Goal: Leave review/rating: Leave review/rating

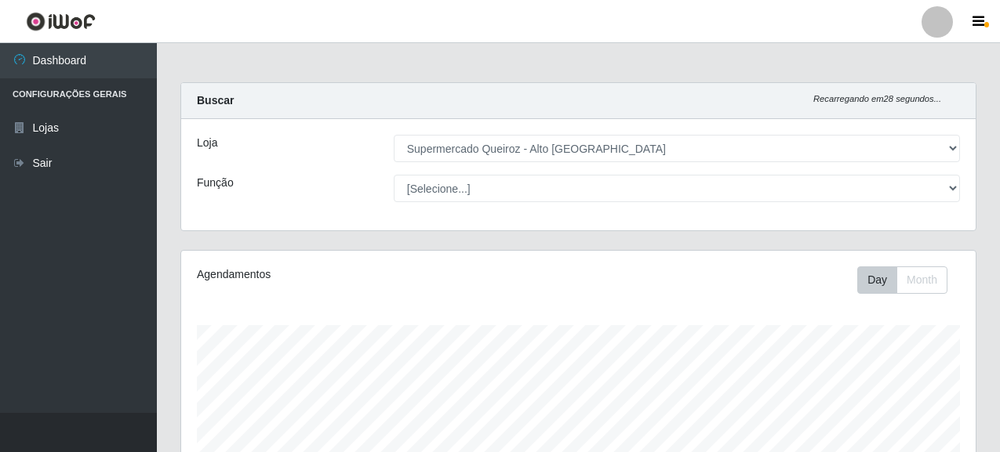
select select "496"
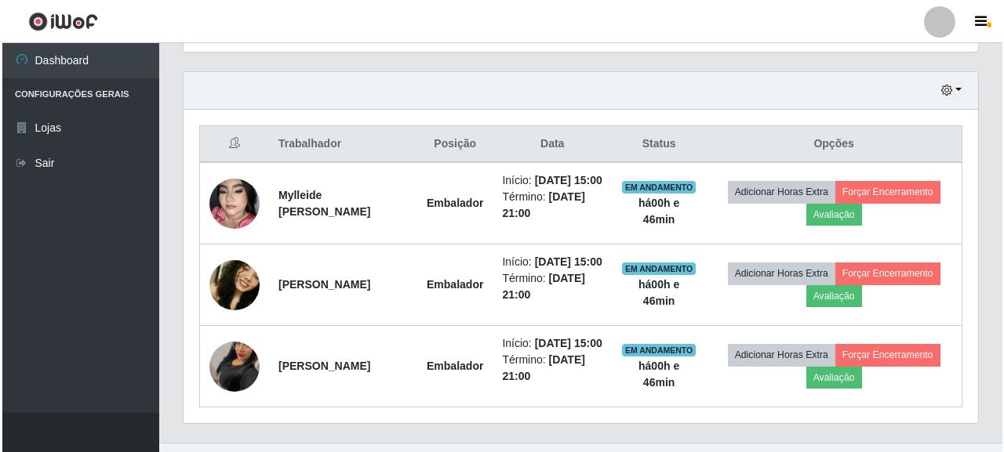
scroll to position [325, 794]
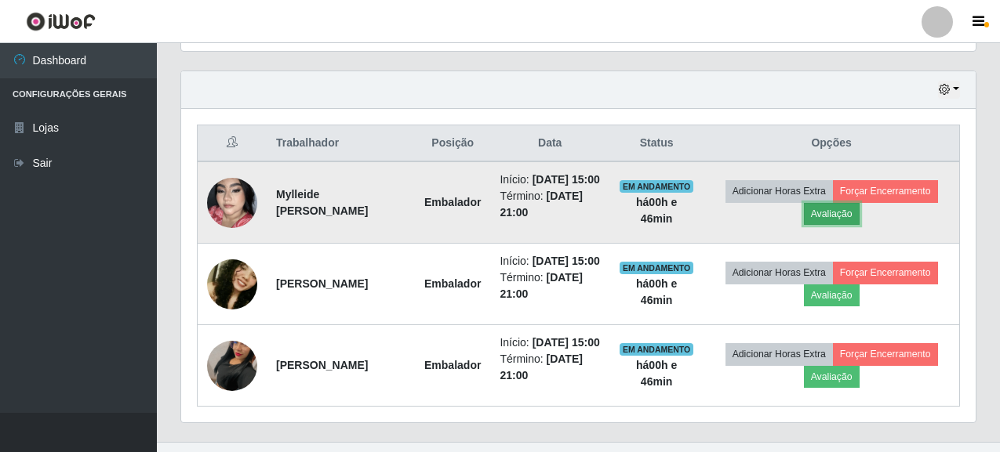
click at [849, 216] on button "Avaliação" at bounding box center [832, 214] width 56 height 22
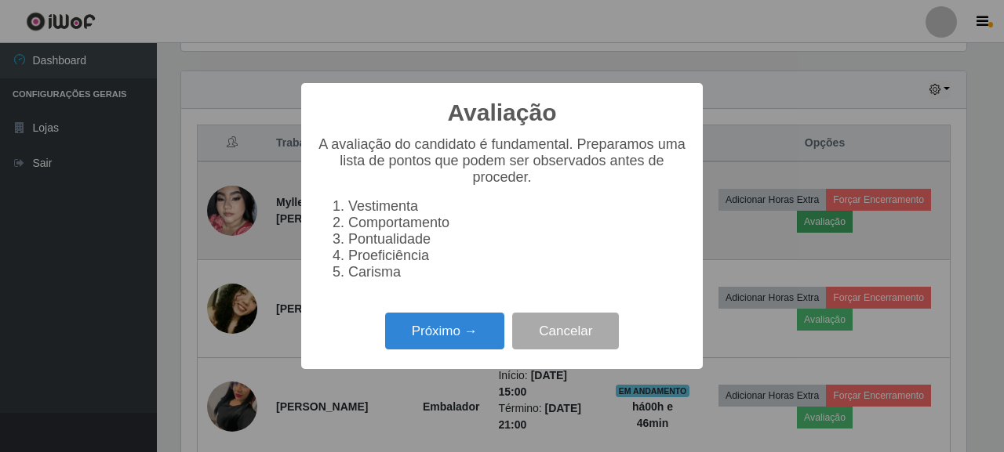
scroll to position [325, 785]
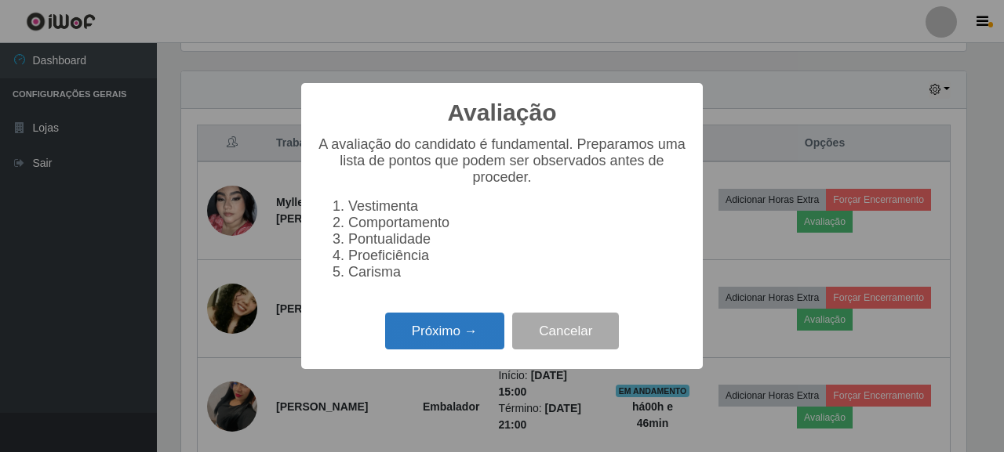
click at [455, 339] on button "Próximo →" at bounding box center [444, 331] width 119 height 37
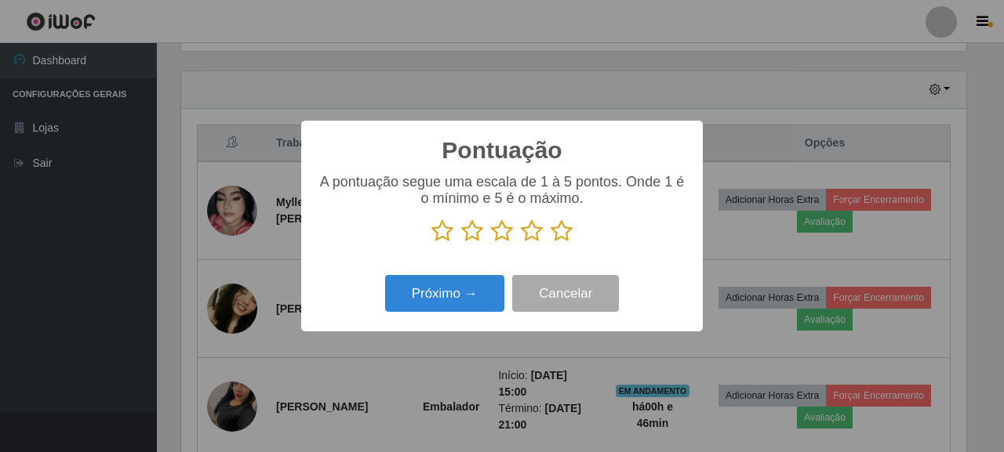
click at [441, 233] on icon at bounding box center [442, 232] width 22 height 24
click at [431, 243] on input "radio" at bounding box center [431, 243] width 0 height 0
click at [461, 299] on button "Próximo →" at bounding box center [444, 293] width 119 height 37
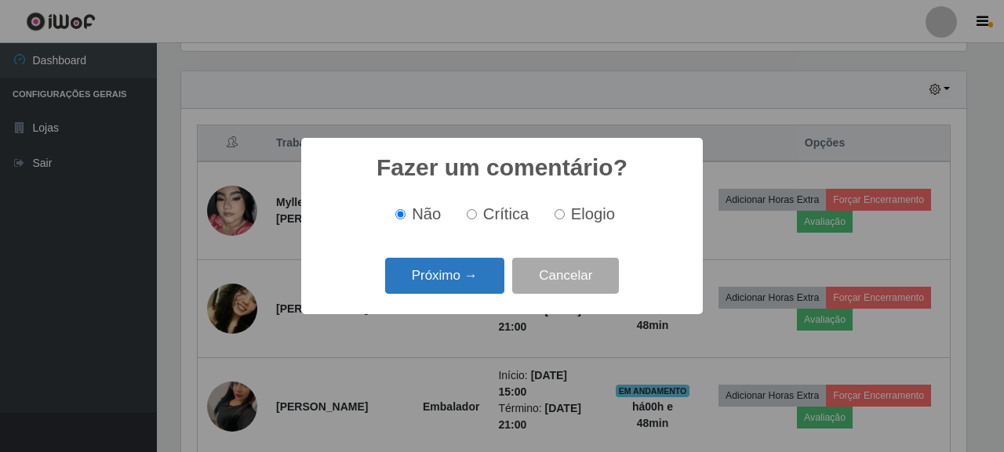
click at [470, 272] on button "Próximo →" at bounding box center [444, 276] width 119 height 37
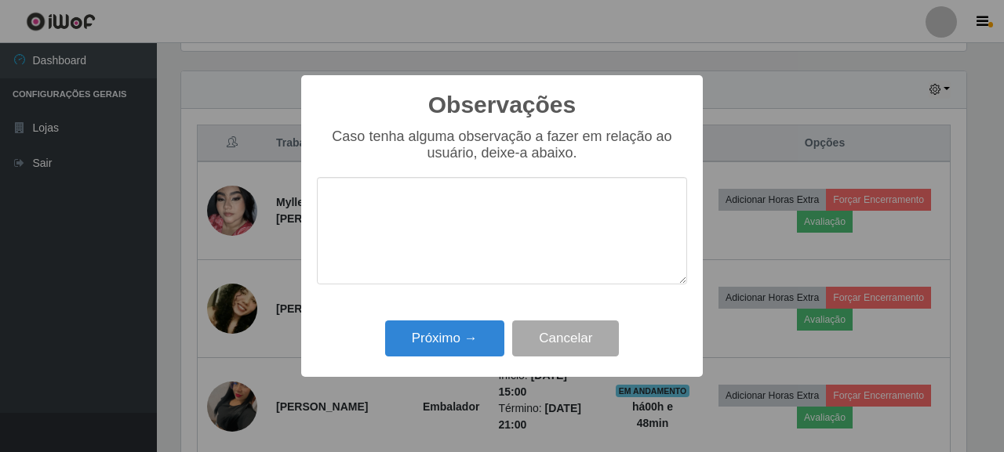
click at [364, 211] on textarea at bounding box center [502, 230] width 370 height 107
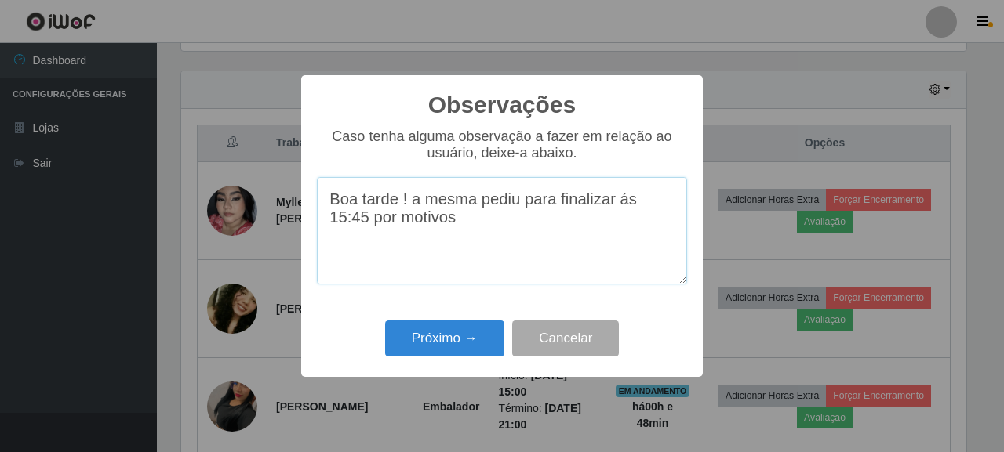
click at [452, 234] on textarea "Boa tarde ! a mesma pediu para finalizar ás 15:45 por motivos" at bounding box center [502, 230] width 370 height 107
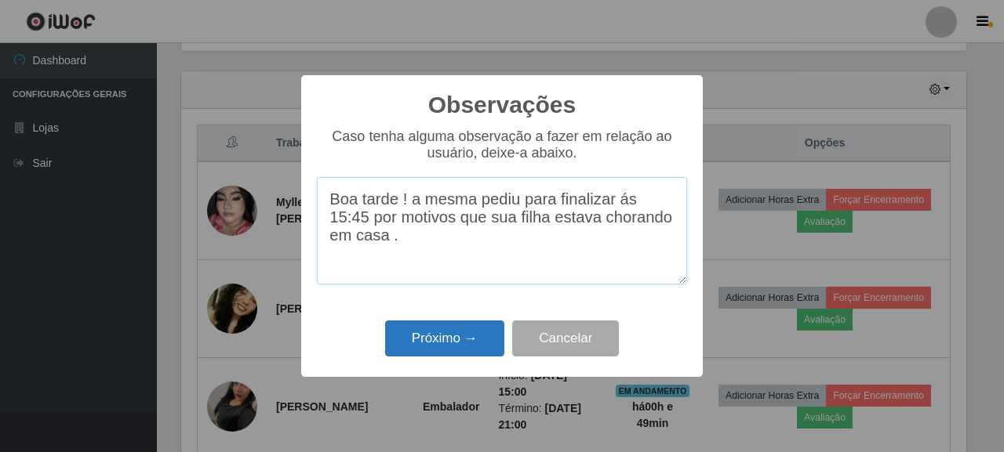
type textarea "Boa tarde ! a mesma pediu para finalizar ás 15:45 por motivos que sua filha est…"
click at [465, 342] on button "Próximo →" at bounding box center [444, 339] width 119 height 37
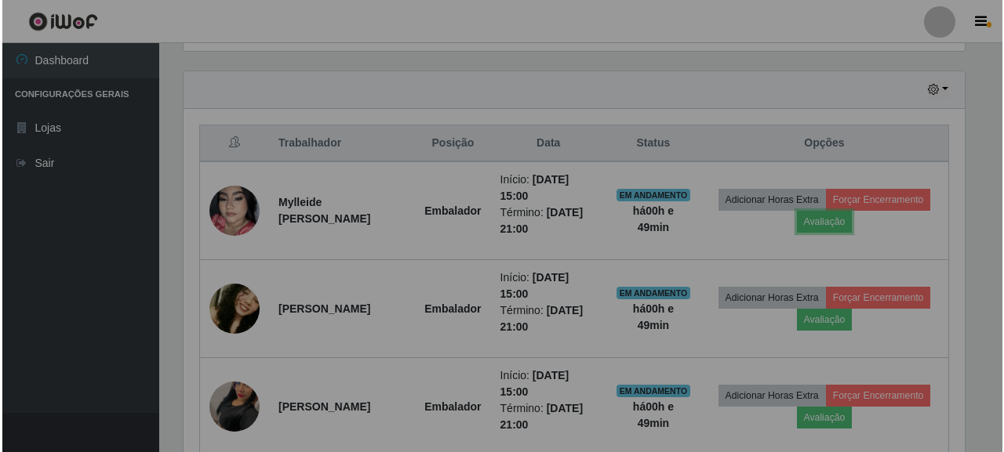
scroll to position [325, 794]
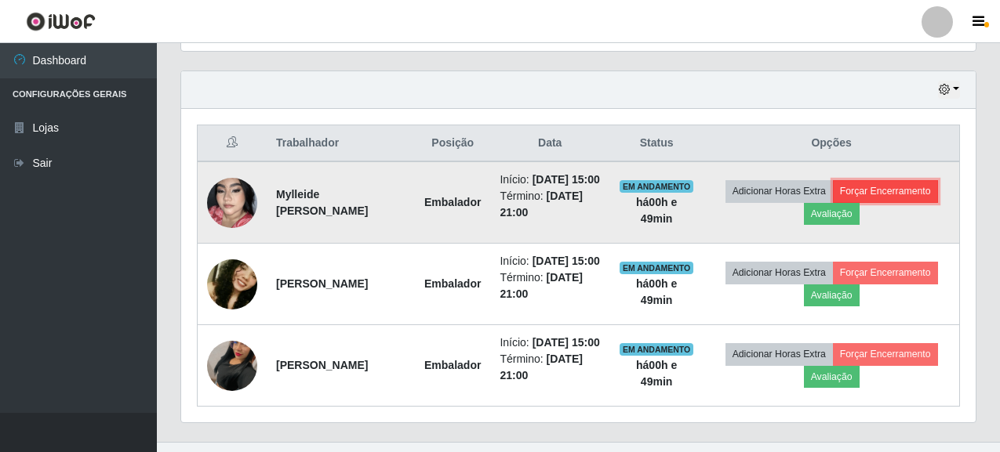
click at [898, 194] on button "Forçar Encerramento" at bounding box center [885, 191] width 105 height 22
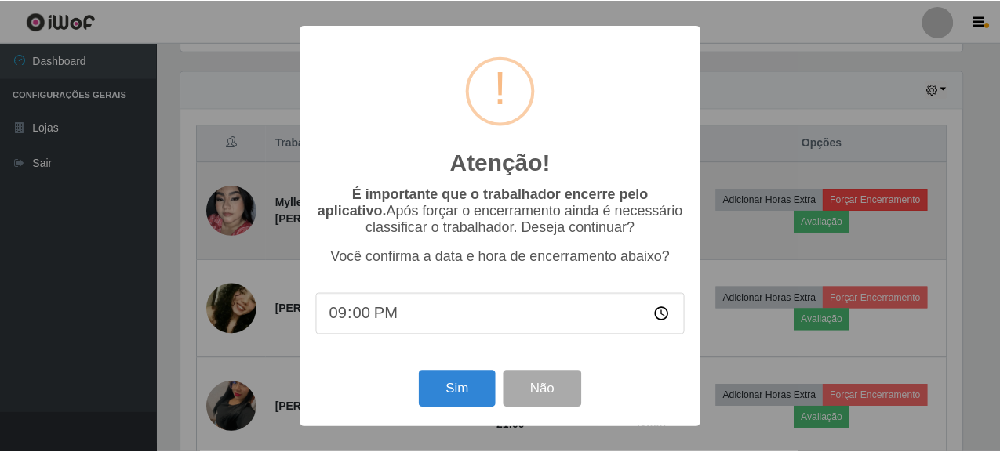
scroll to position [325, 785]
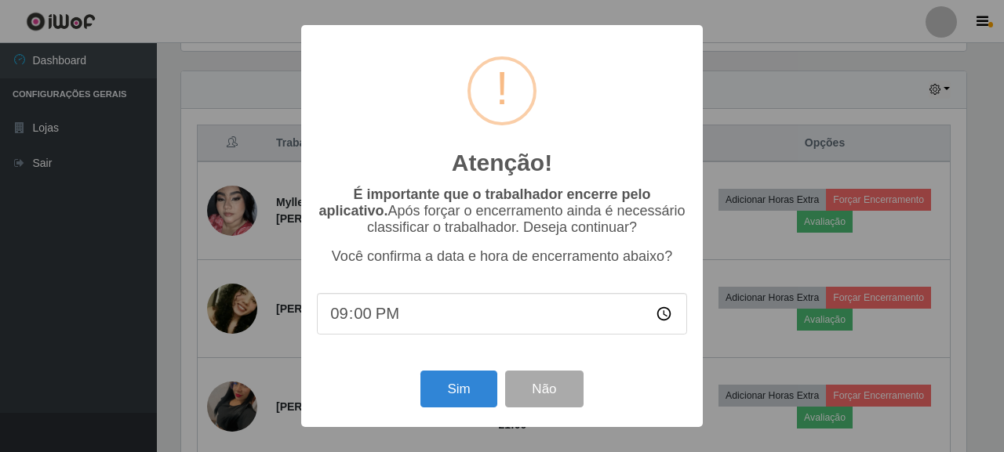
click at [375, 317] on input "21:00" at bounding box center [502, 314] width 370 height 42
click at [347, 313] on input "21:00" at bounding box center [502, 314] width 370 height 42
type input "15:45"
click at [466, 396] on button "Sim" at bounding box center [458, 389] width 76 height 37
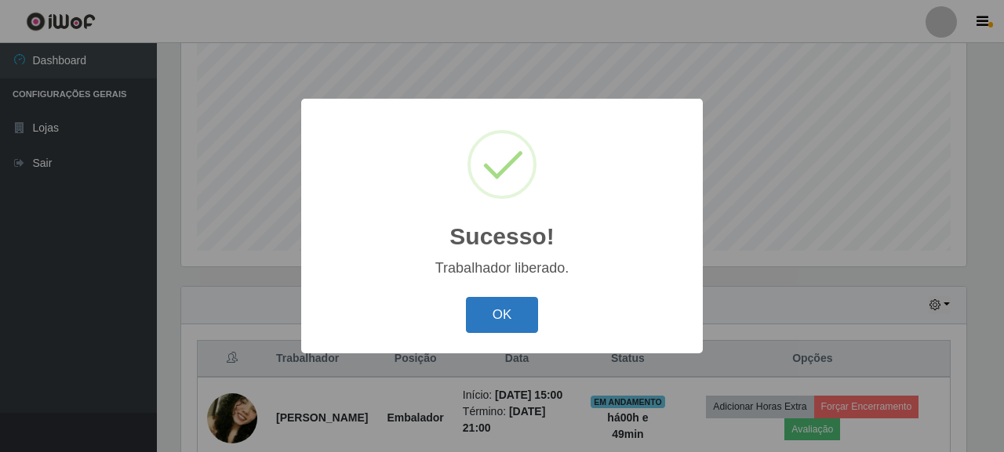
click at [515, 319] on button "OK" at bounding box center [502, 315] width 73 height 37
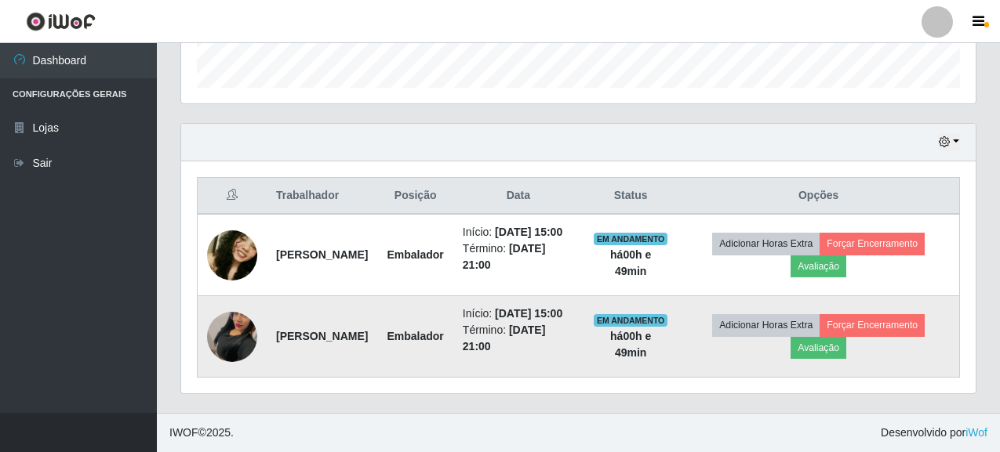
scroll to position [506, 0]
